Goal: Task Accomplishment & Management: Use online tool/utility

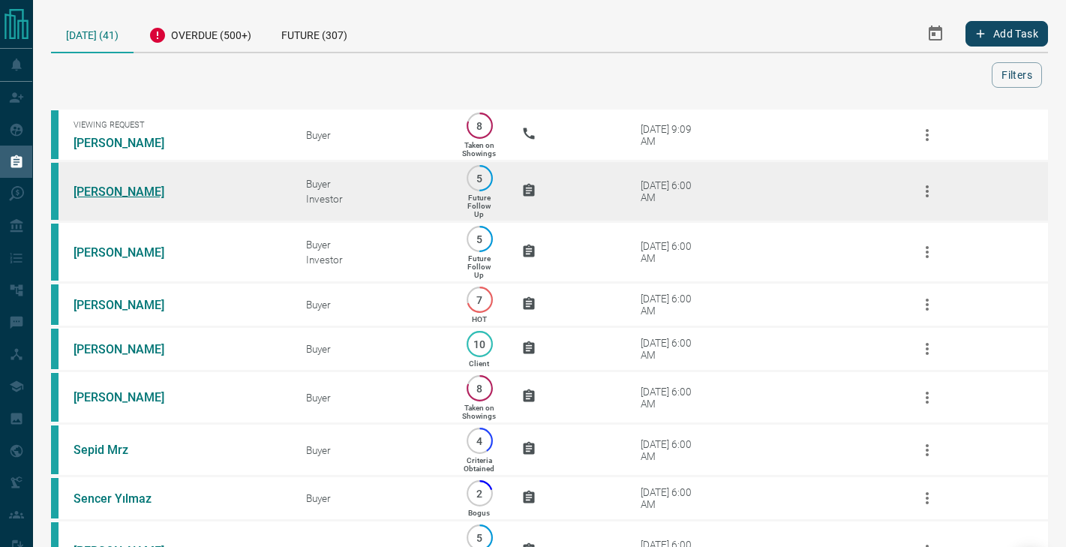
click at [124, 187] on link "[PERSON_NAME]" at bounding box center [129, 191] width 112 height 14
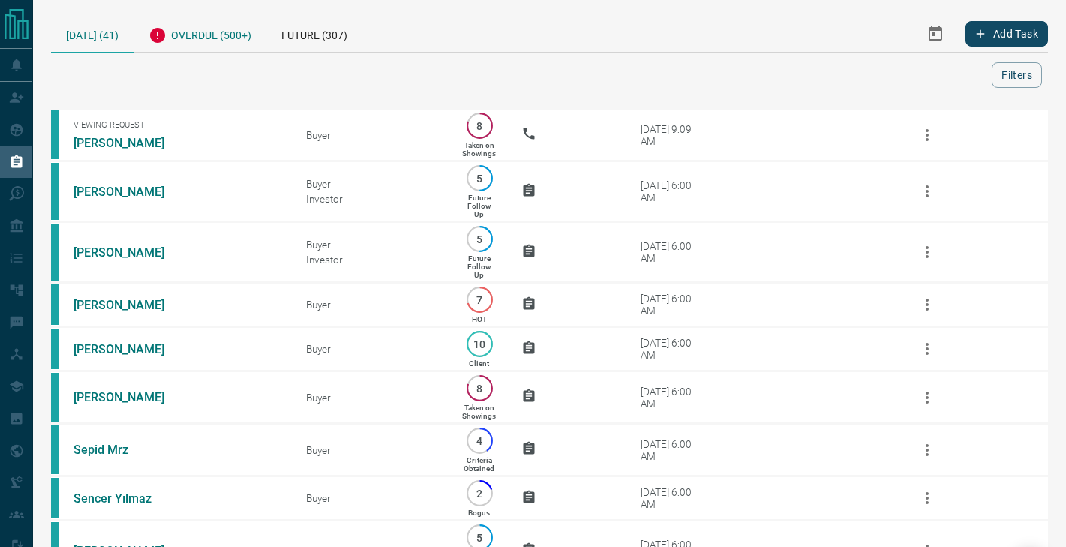
click at [199, 36] on div "Overdue (500+)" at bounding box center [199, 33] width 133 height 37
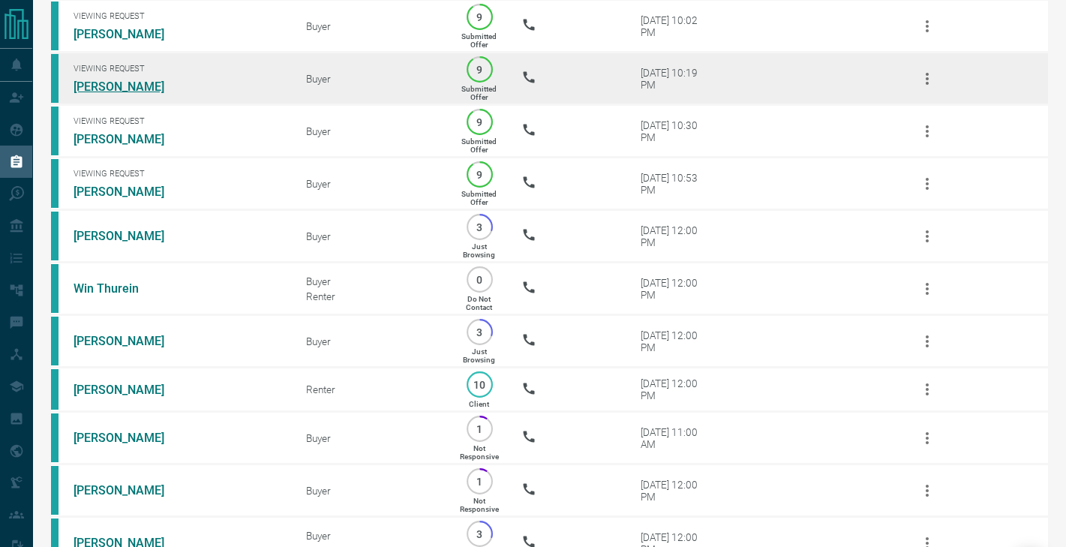
scroll to position [131, 0]
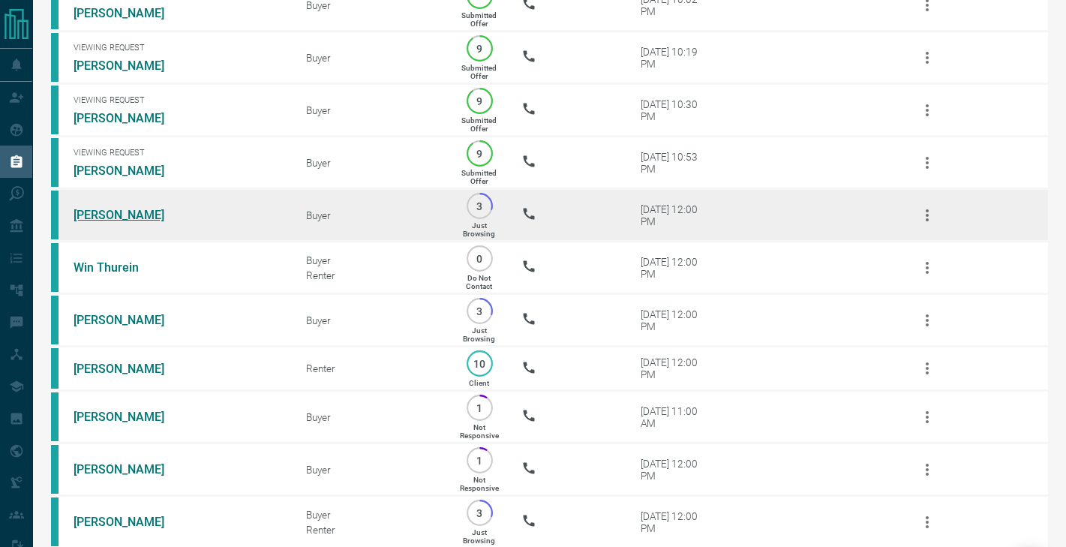
click at [121, 211] on link "[PERSON_NAME]" at bounding box center [129, 215] width 112 height 14
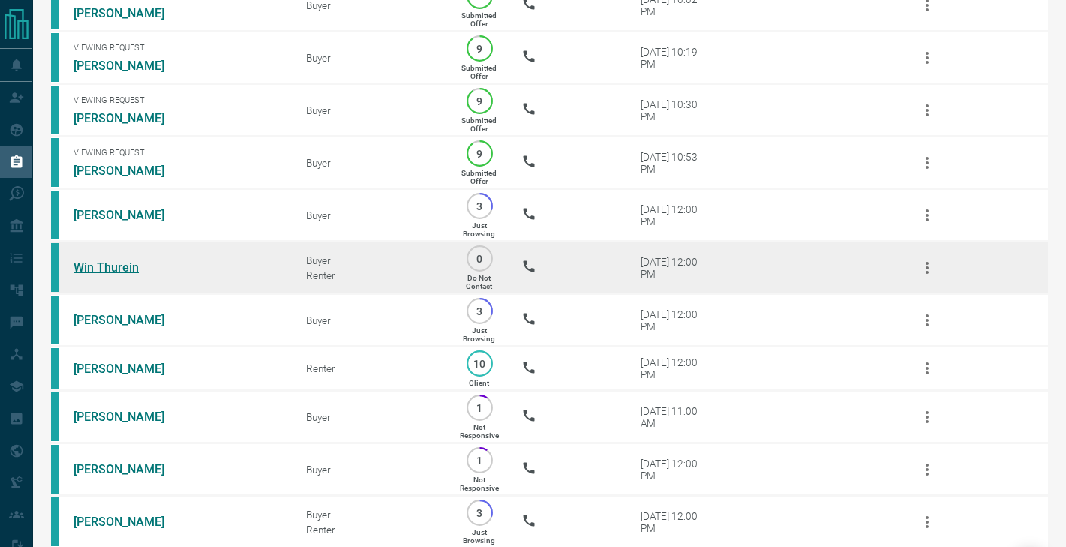
click at [115, 265] on link "Win Thurein" at bounding box center [129, 267] width 112 height 14
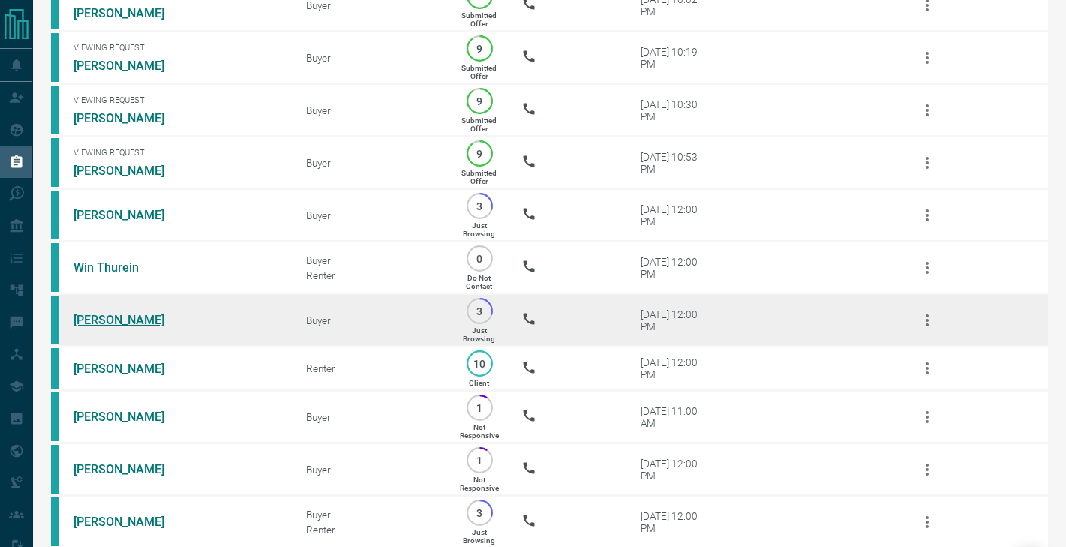
click at [106, 318] on link "[PERSON_NAME]" at bounding box center [129, 320] width 112 height 14
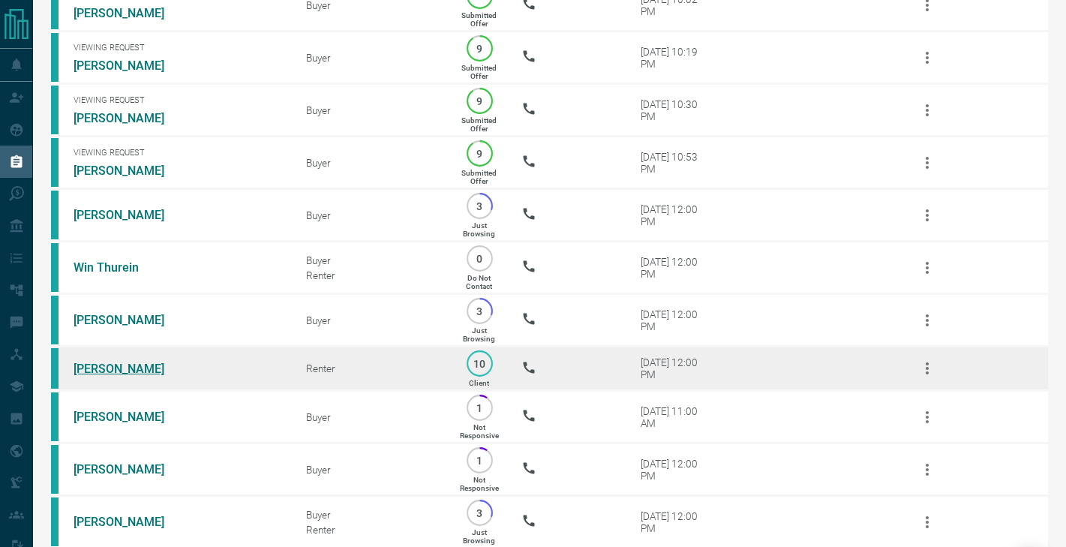
click at [114, 362] on link "[PERSON_NAME]" at bounding box center [129, 368] width 112 height 14
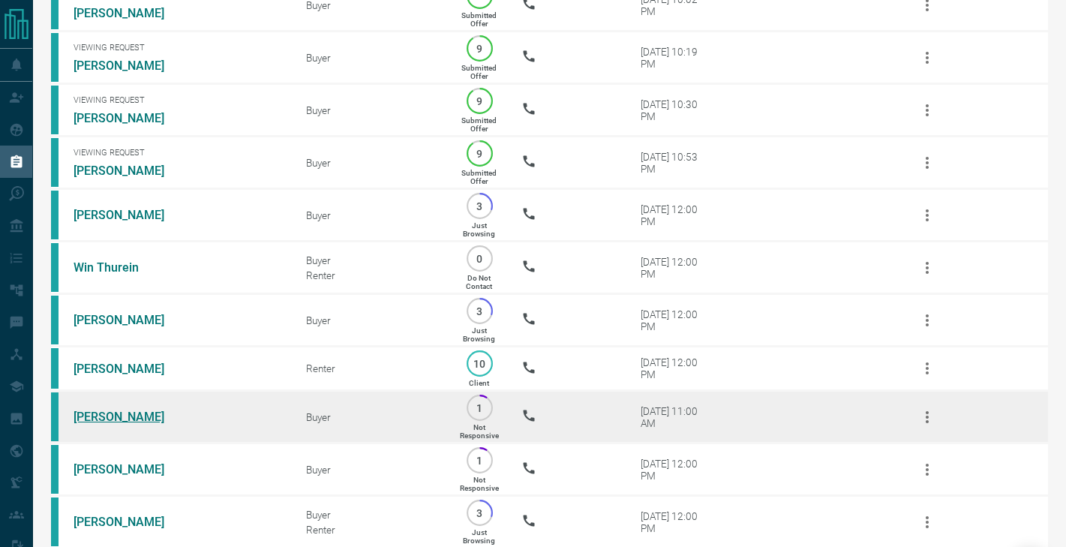
click at [114, 418] on link "[PERSON_NAME]" at bounding box center [129, 416] width 112 height 14
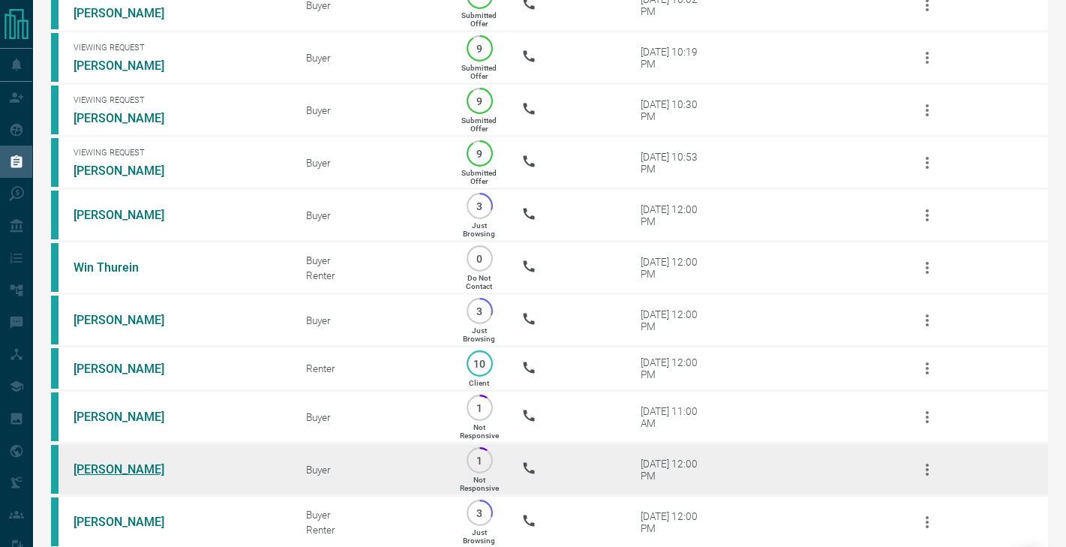
click at [118, 469] on link "[PERSON_NAME]" at bounding box center [129, 469] width 112 height 14
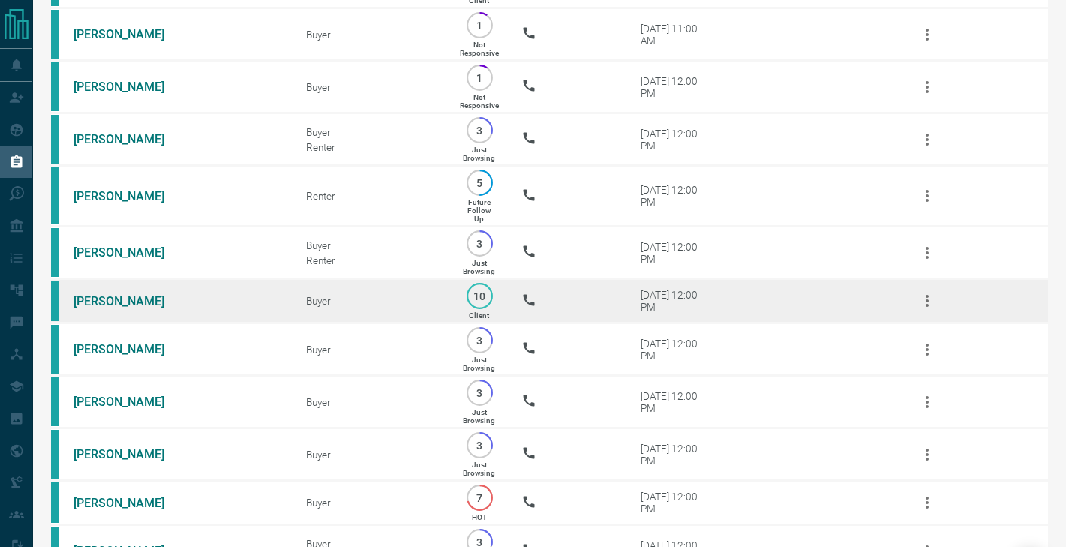
scroll to position [563, 0]
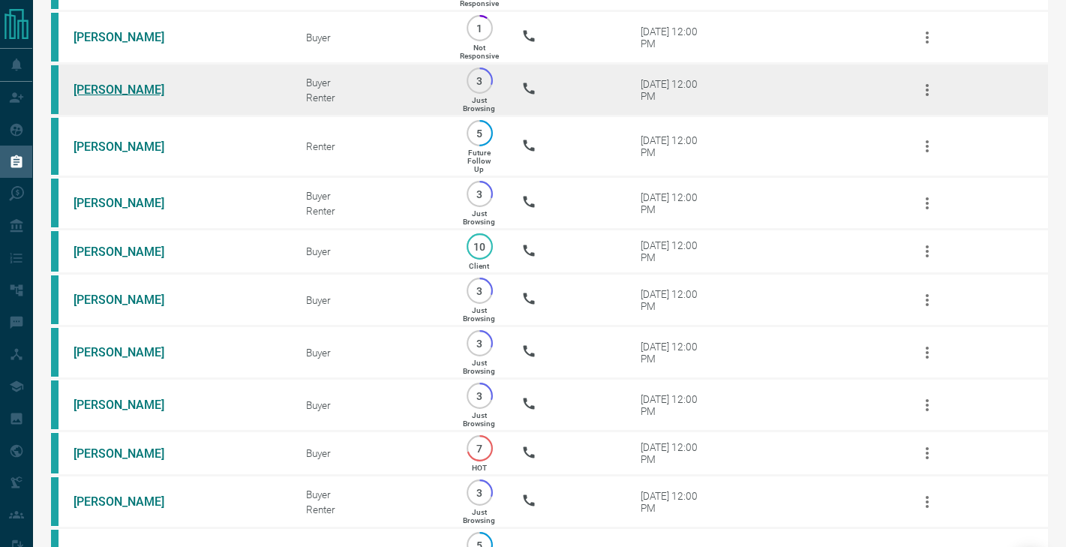
click at [120, 85] on link "[PERSON_NAME]" at bounding box center [129, 89] width 112 height 14
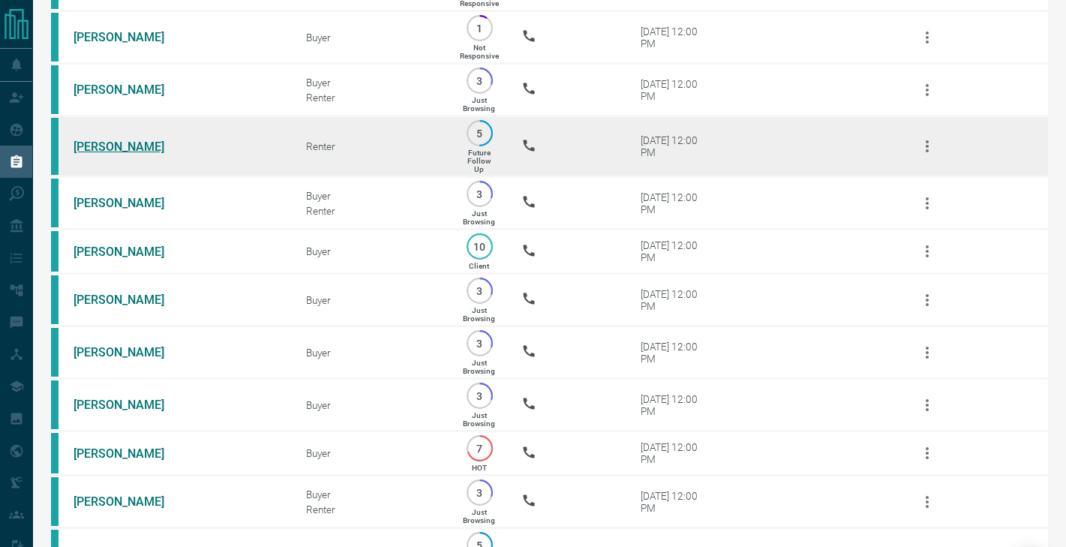
click at [119, 142] on link "[PERSON_NAME]" at bounding box center [129, 146] width 112 height 14
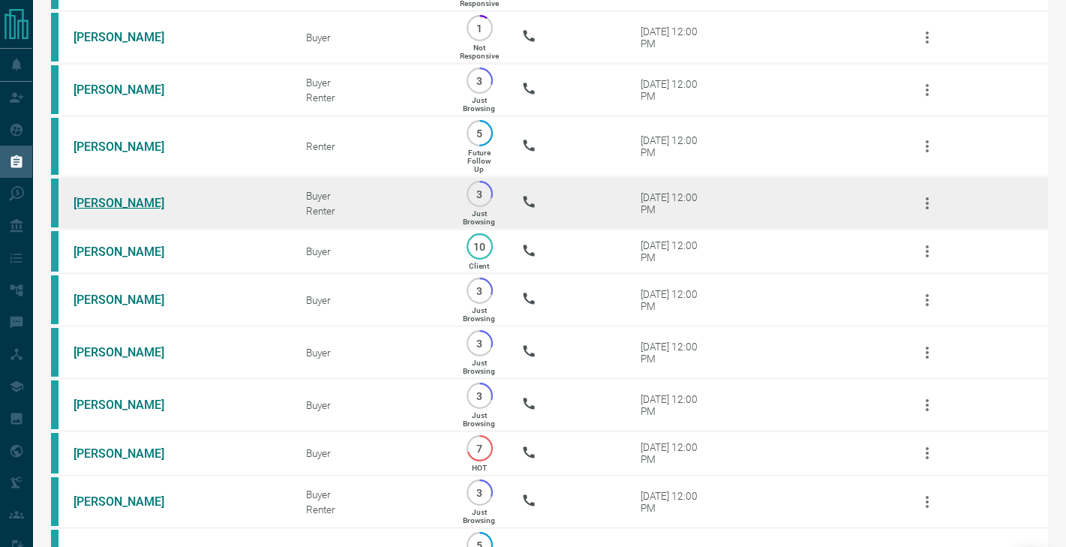
click at [119, 196] on link "[PERSON_NAME]" at bounding box center [129, 203] width 112 height 14
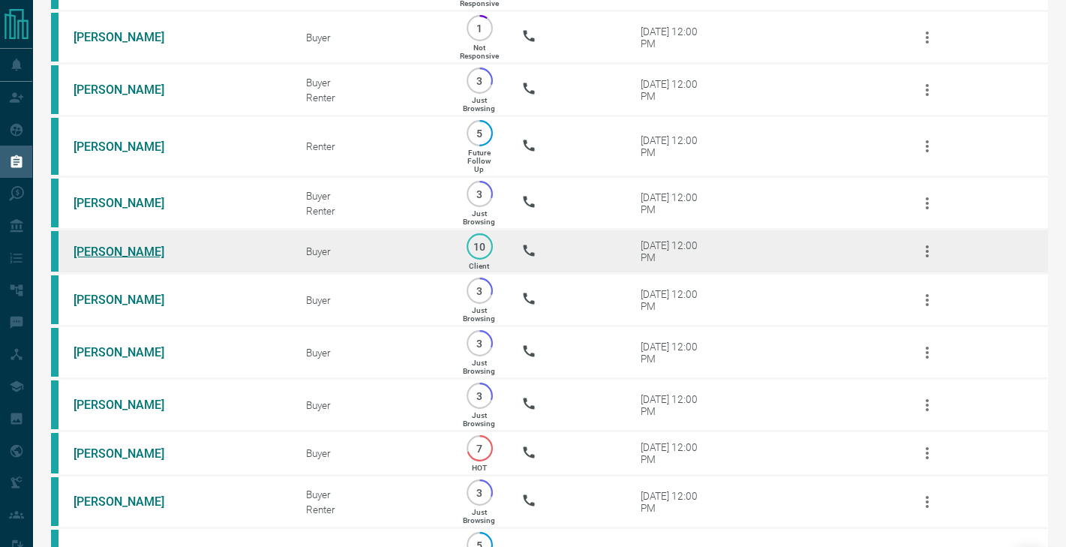
click at [118, 244] on link "[PERSON_NAME]" at bounding box center [129, 251] width 112 height 14
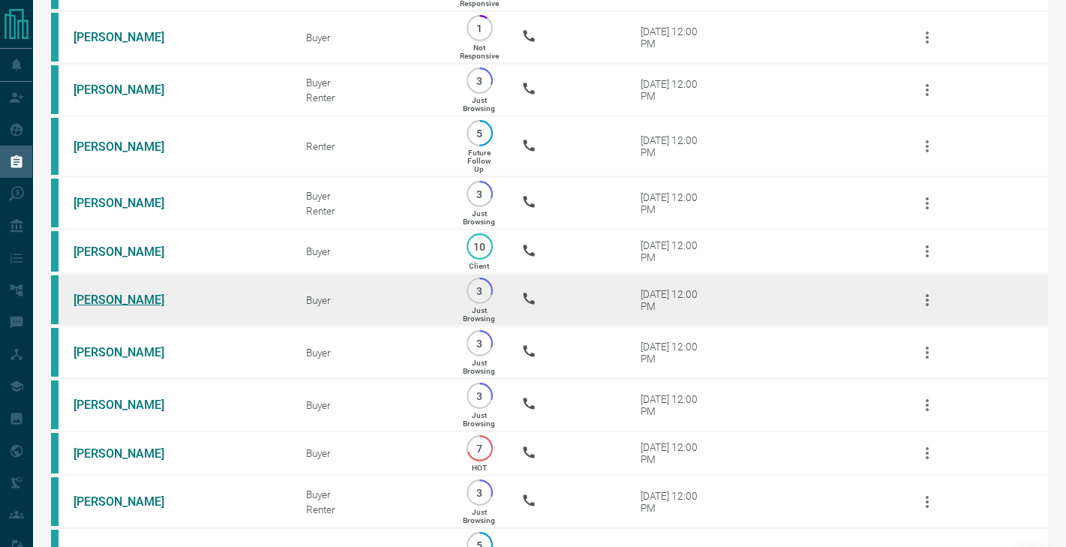
click at [108, 302] on link "[PERSON_NAME]" at bounding box center [129, 299] width 112 height 14
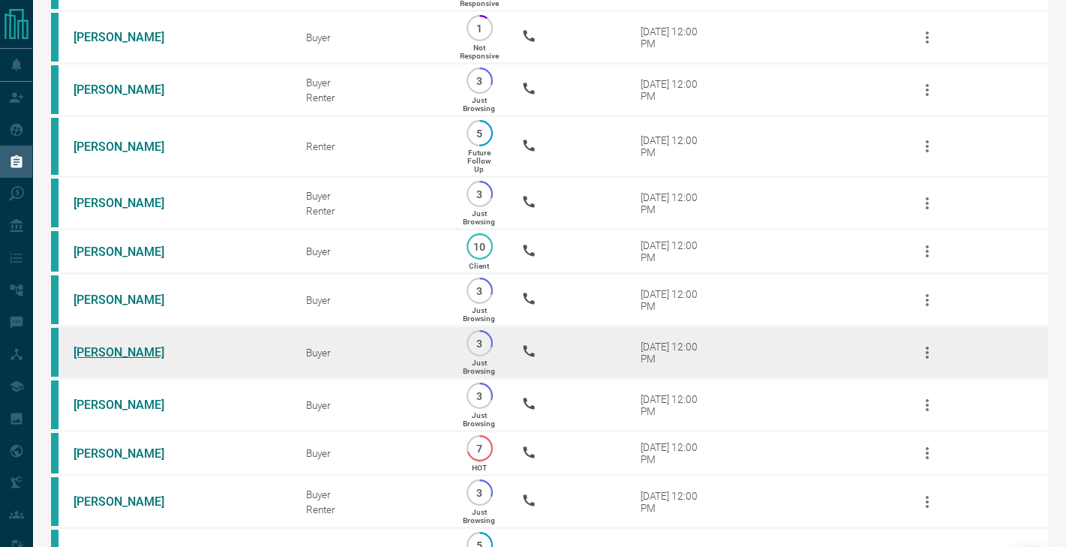
click at [108, 346] on link "[PERSON_NAME]" at bounding box center [129, 352] width 112 height 14
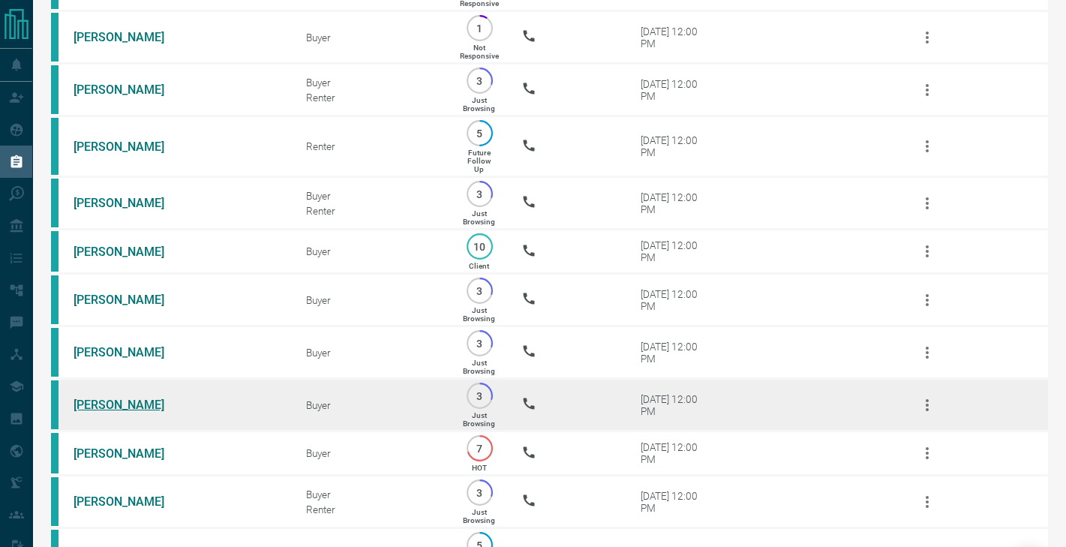
click at [114, 400] on link "[PERSON_NAME]" at bounding box center [129, 404] width 112 height 14
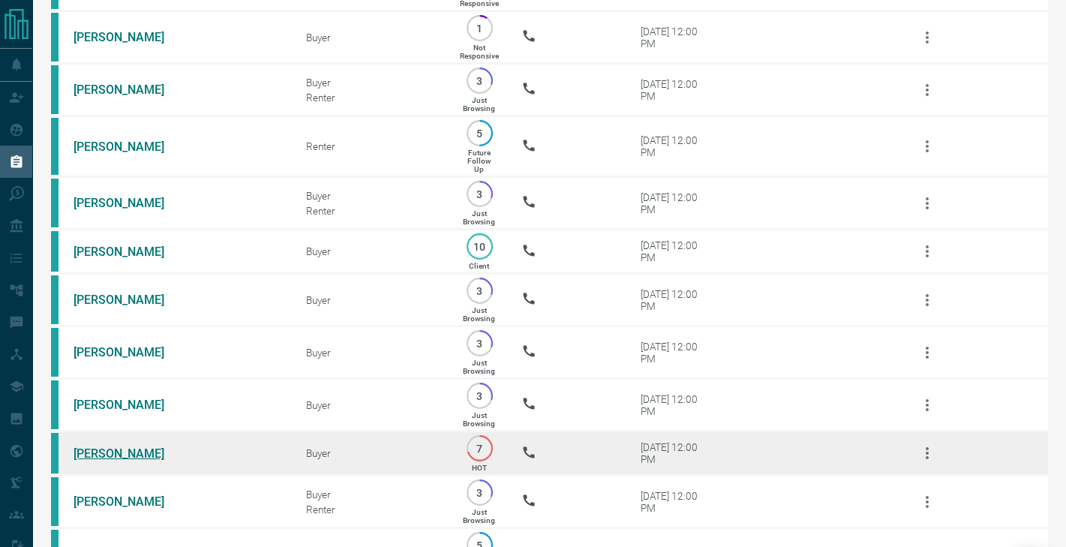
click at [113, 452] on link "[PERSON_NAME]" at bounding box center [129, 453] width 112 height 14
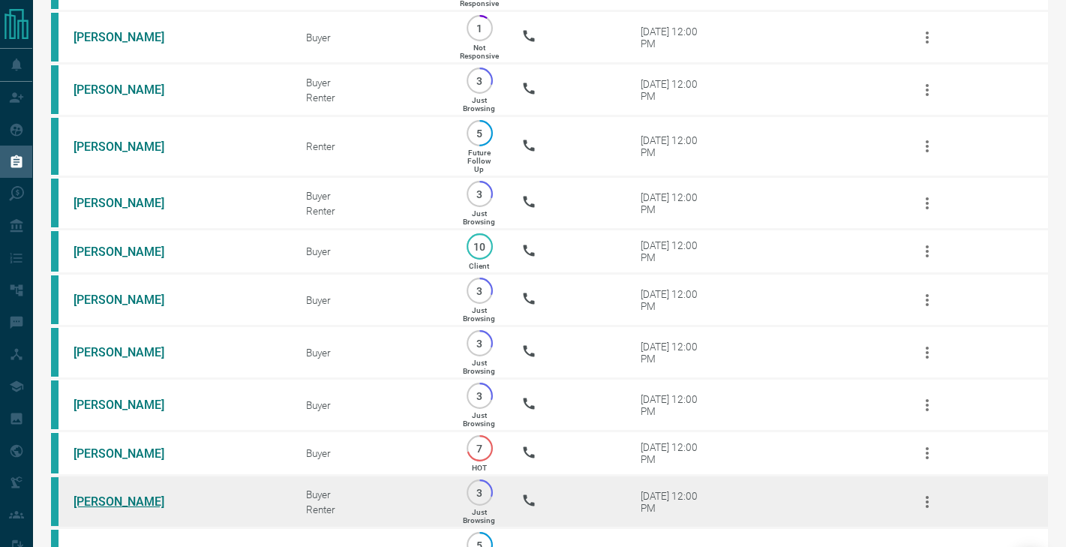
click at [113, 499] on link "[PERSON_NAME]" at bounding box center [129, 501] width 112 height 14
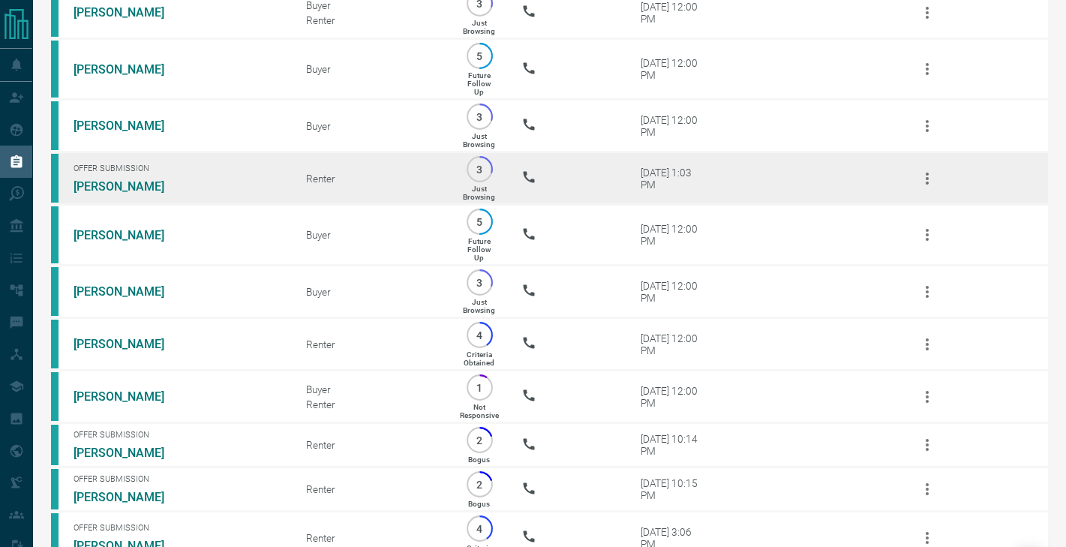
scroll to position [1051, 0]
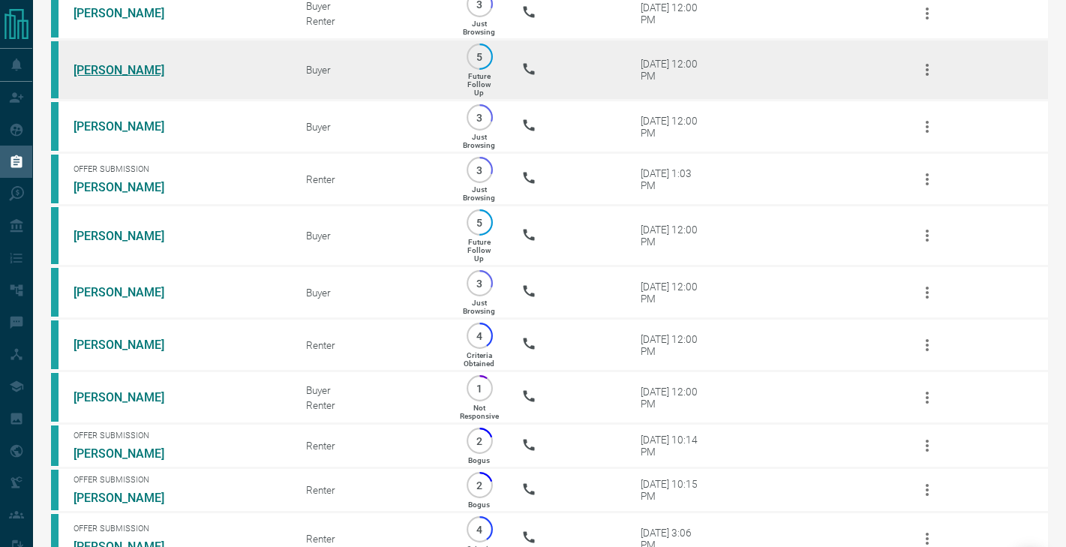
click at [145, 71] on link "[PERSON_NAME]" at bounding box center [129, 70] width 112 height 14
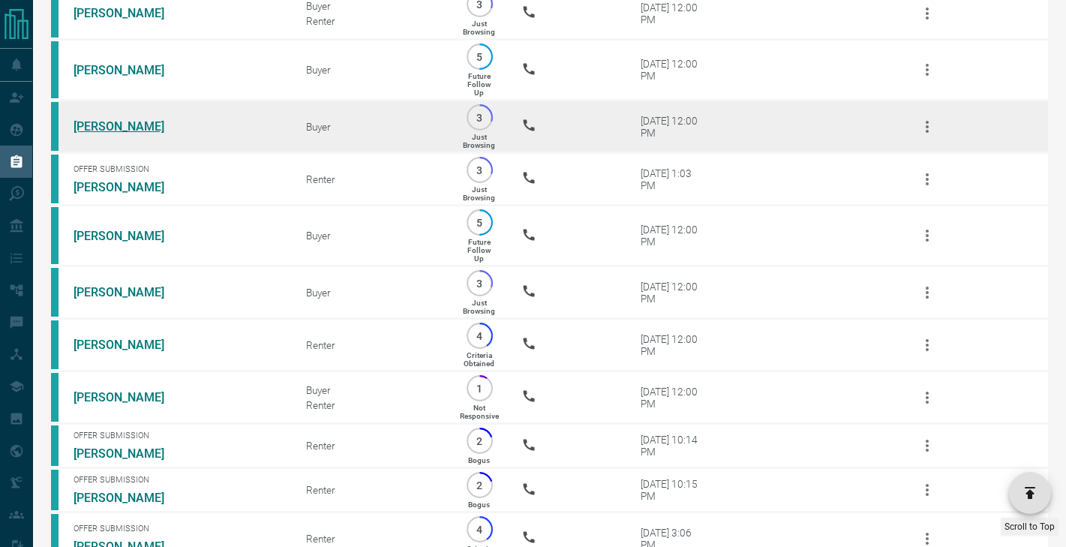
click at [91, 124] on link "[PERSON_NAME]" at bounding box center [129, 126] width 112 height 14
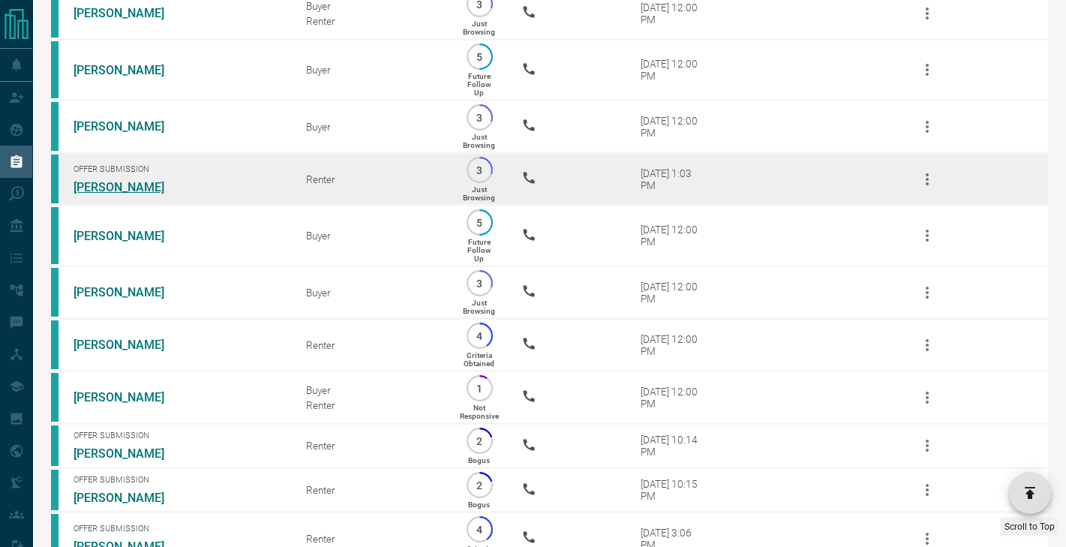
click at [100, 182] on link "[PERSON_NAME]" at bounding box center [129, 187] width 112 height 14
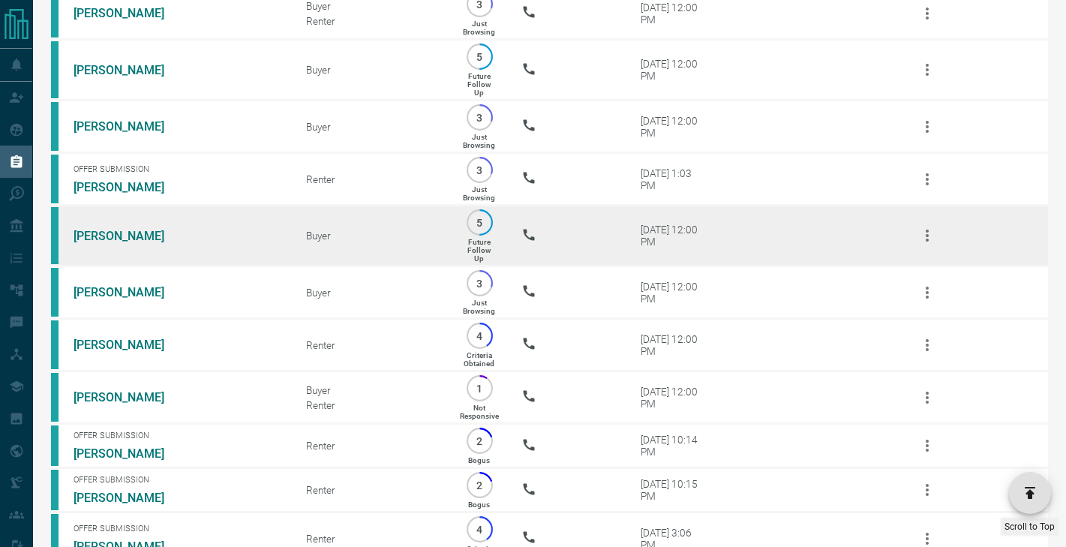
click at [100, 226] on td "[PERSON_NAME]" at bounding box center [167, 235] width 232 height 61
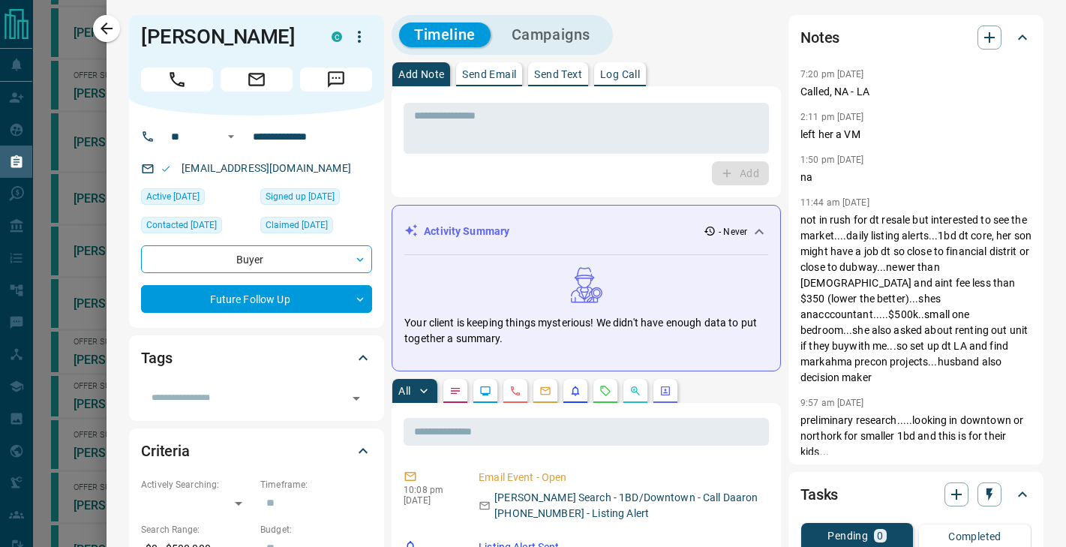
scroll to position [0, 0]
click at [504, 149] on div "* ​" at bounding box center [585, 128] width 365 height 51
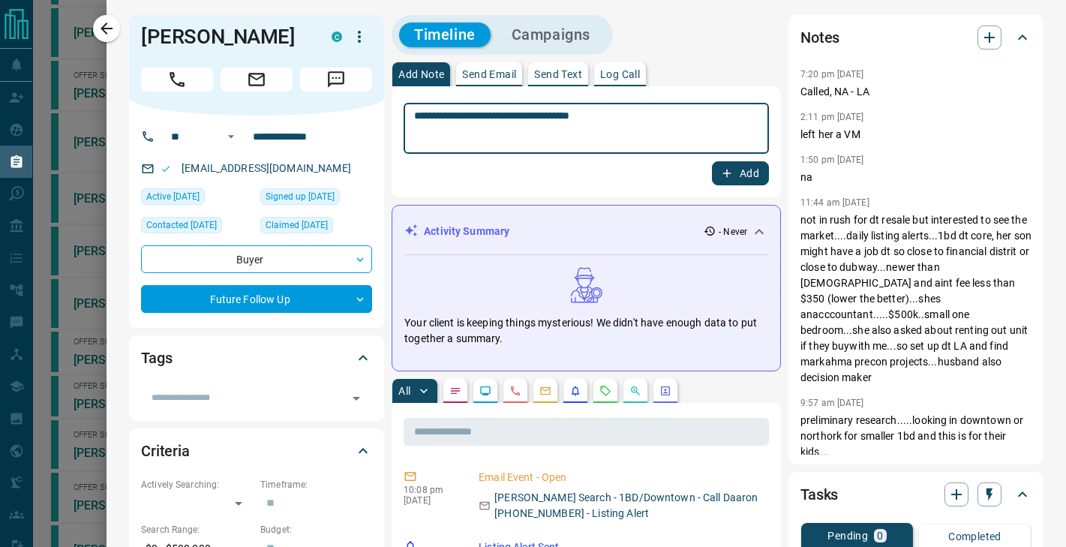
type textarea "**********"
click at [754, 178] on button "Add" at bounding box center [740, 173] width 57 height 24
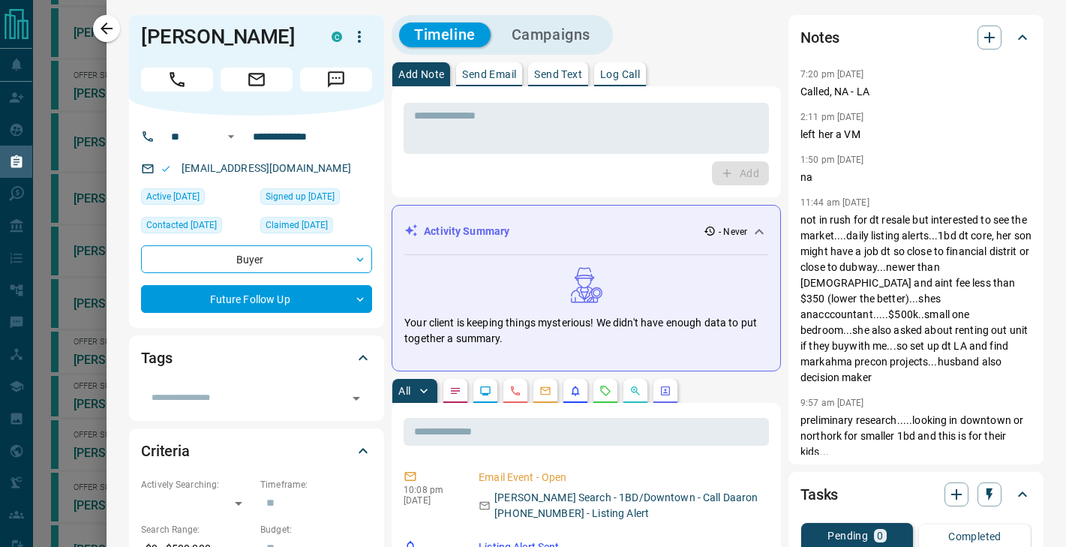
click at [562, 21] on div "Timeline Campaigns" at bounding box center [502, 34] width 212 height 31
click at [561, 28] on button "Campaigns" at bounding box center [550, 34] width 109 height 25
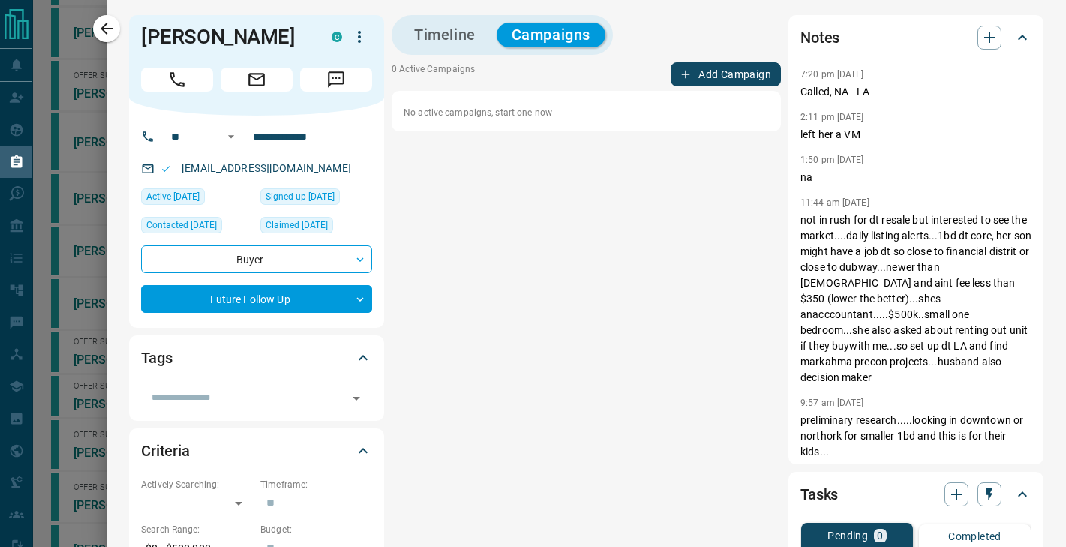
click at [718, 82] on button "Add Campaign" at bounding box center [725, 74] width 110 height 24
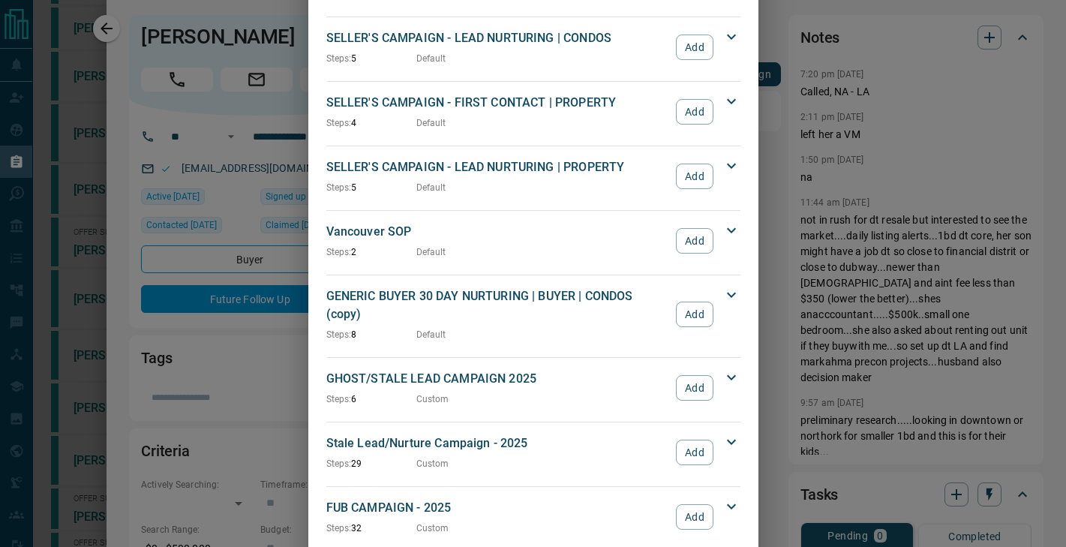
scroll to position [1589, 0]
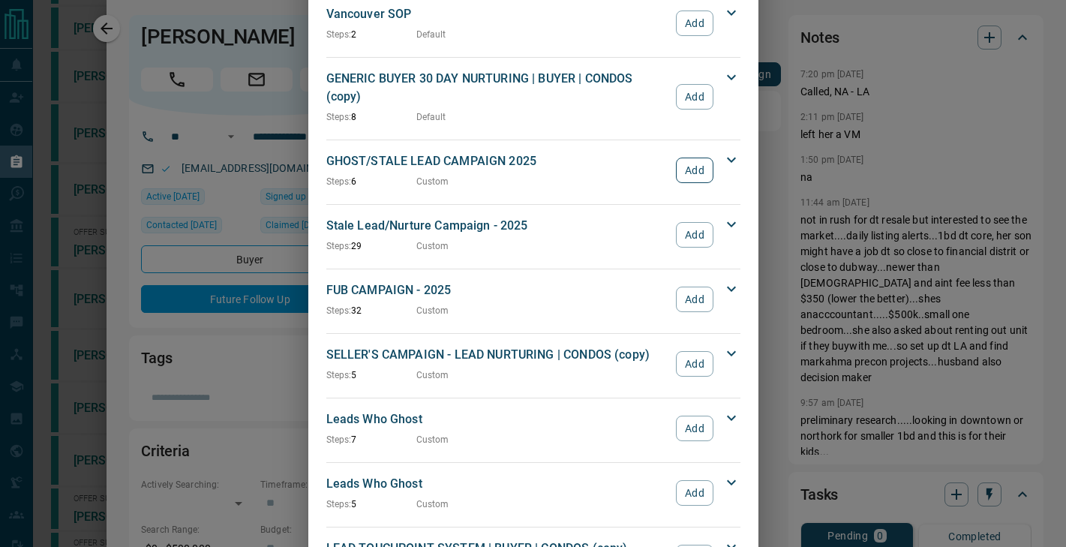
click at [685, 157] on button "Add" at bounding box center [694, 169] width 37 height 25
